Goal: Transaction & Acquisition: Subscribe to service/newsletter

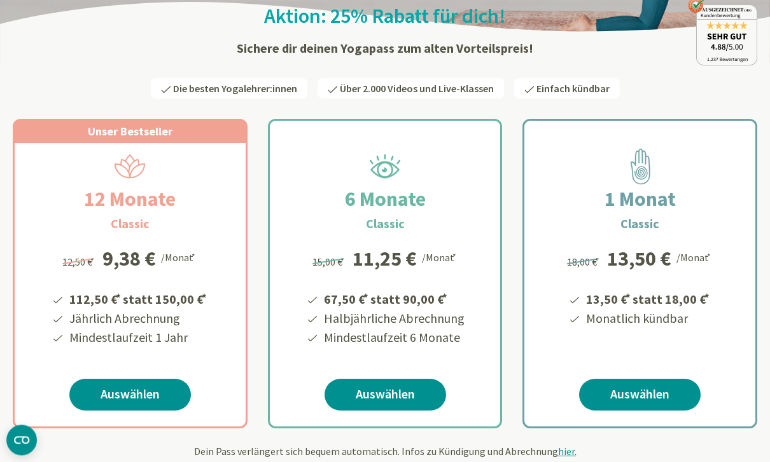
scroll to position [153, 0]
click at [151, 399] on link "Auswählen" at bounding box center [129, 395] width 121 height 32
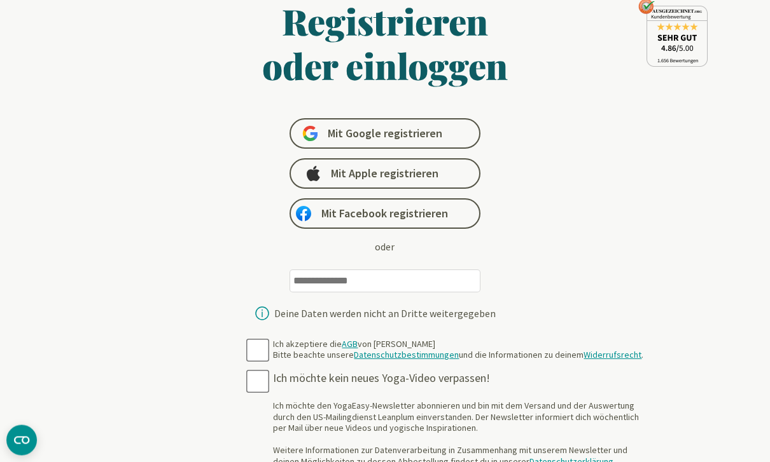
scroll to position [71, 0]
click at [428, 287] on input "email" at bounding box center [384, 281] width 191 height 23
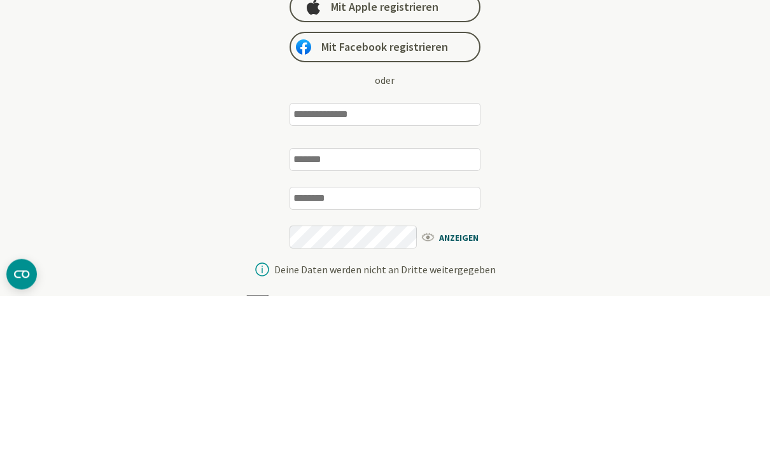
type input "**********"
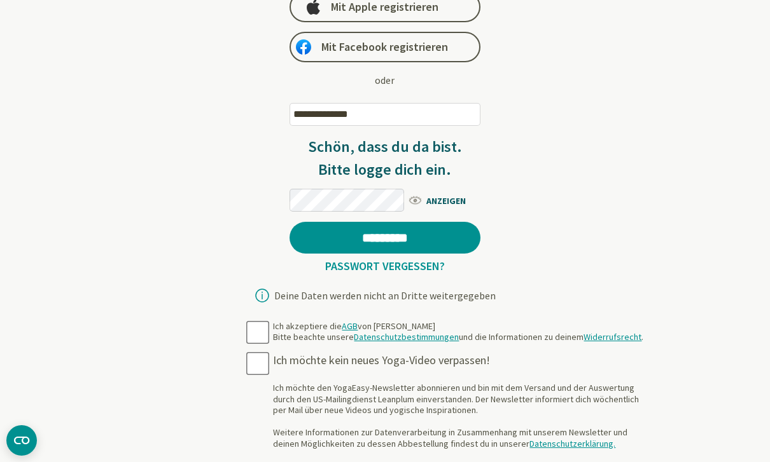
scroll to position [237, 0]
click at [424, 273] on link "Passwort vergessen?" at bounding box center [385, 267] width 130 height 15
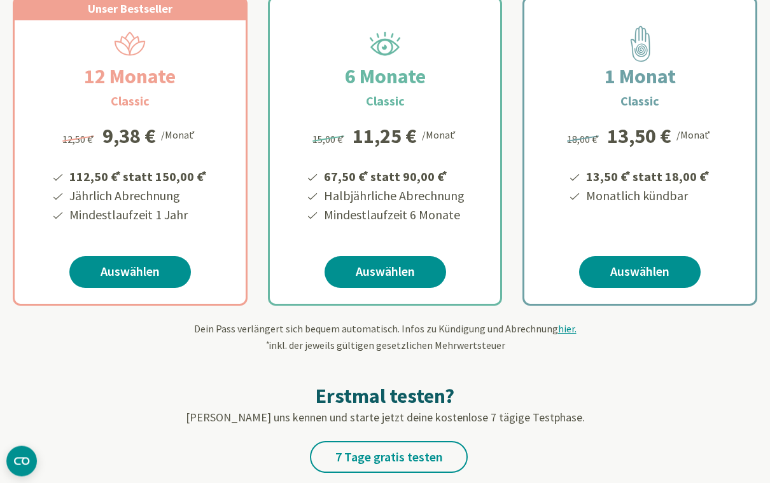
scroll to position [276, 0]
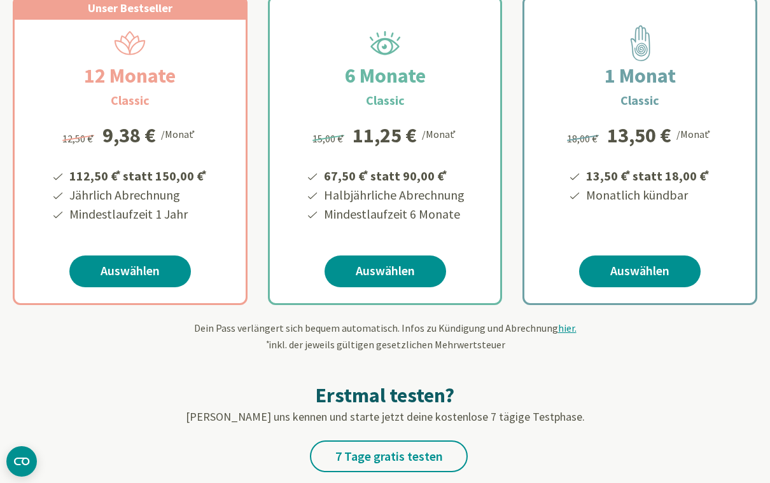
click at [149, 277] on link "Auswählen" at bounding box center [129, 272] width 121 height 32
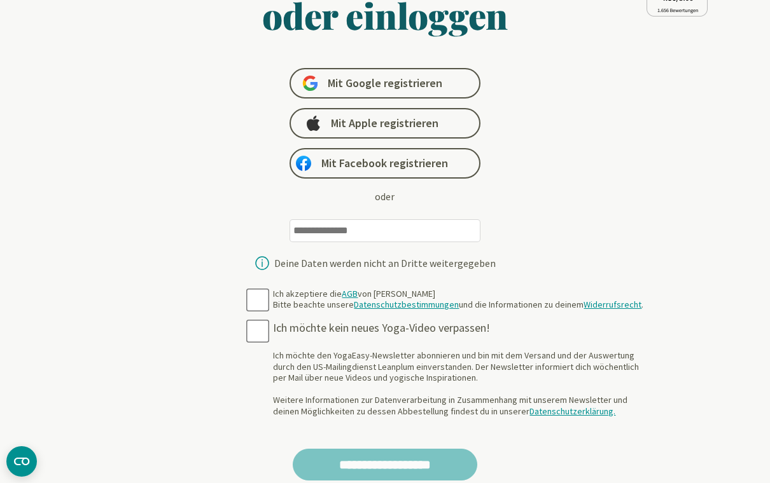
click at [428, 236] on input "email" at bounding box center [384, 230] width 191 height 23
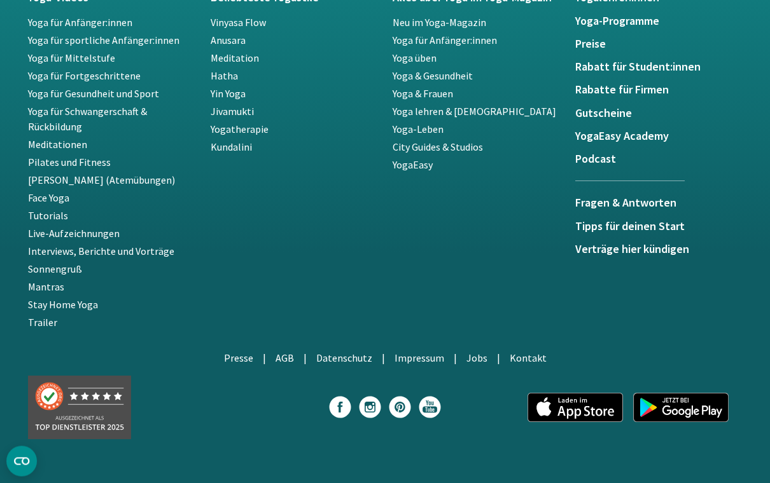
scroll to position [1179, 0]
click at [569, 414] on img at bounding box center [574, 406] width 95 height 29
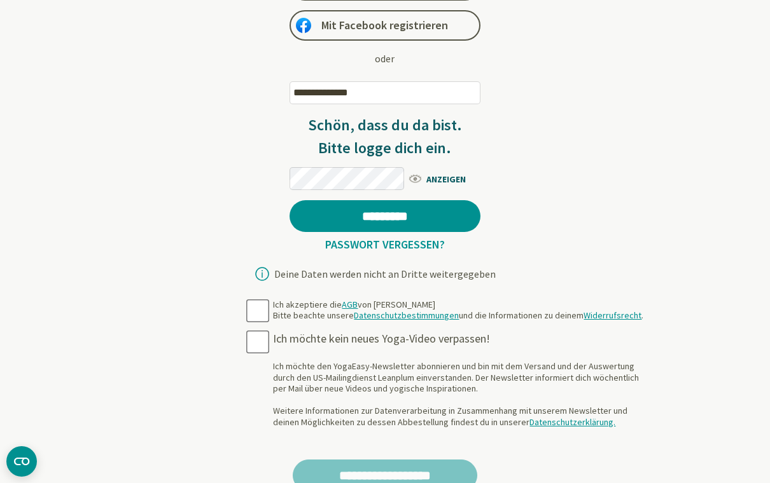
scroll to position [259, 0]
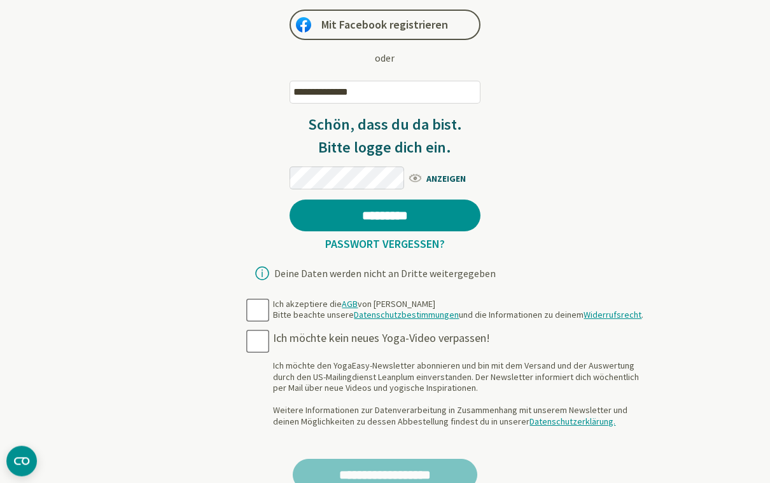
click at [403, 88] on input "**********" at bounding box center [384, 92] width 191 height 23
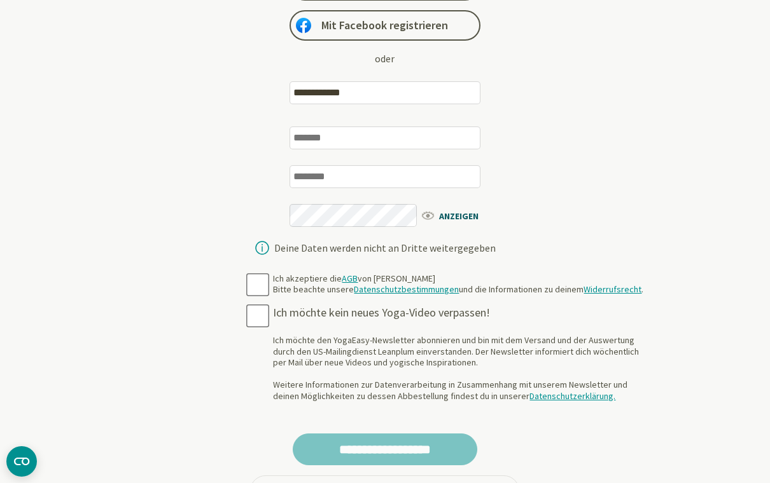
type input "**********"
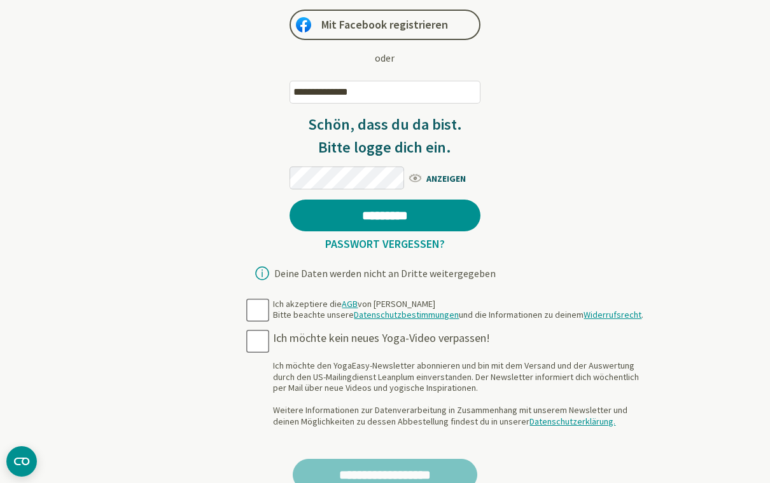
click at [405, 246] on link "Passwort vergessen?" at bounding box center [385, 244] width 130 height 15
